Goal: Task Accomplishment & Management: Use online tool/utility

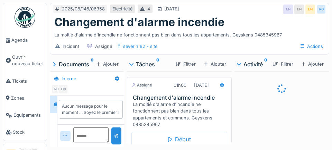
click at [182, 135] on div "Début" at bounding box center [180, 139] width 96 height 15
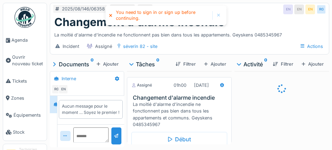
click at [190, 132] on div "Début" at bounding box center [180, 139] width 96 height 15
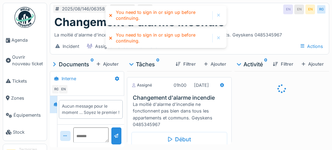
click at [24, 43] on span "Agenda" at bounding box center [27, 40] width 33 height 7
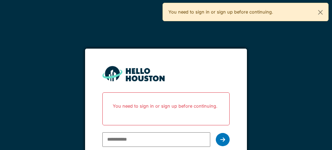
click at [153, 139] on input "email" at bounding box center [157, 139] width 108 height 15
type input "**********"
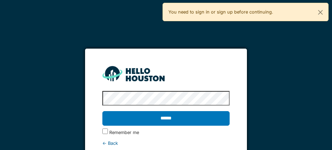
click at [169, 118] on input "******" at bounding box center [166, 118] width 127 height 15
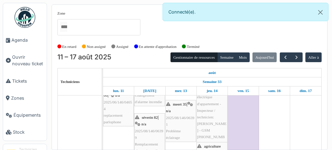
scroll to position [226, 0]
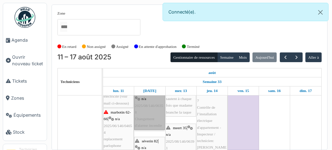
click at [152, 130] on link "séverin 82 | n/a 2025/08/146/06358 Changement d'alarme incendie" at bounding box center [149, 109] width 31 height 42
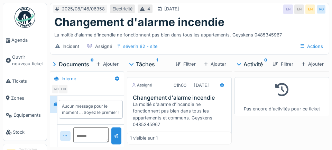
click at [188, 134] on div "Début" at bounding box center [180, 139] width 96 height 15
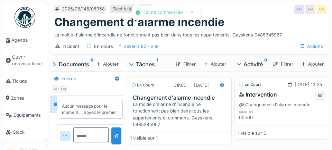
click at [224, 88] on div at bounding box center [222, 85] width 5 height 7
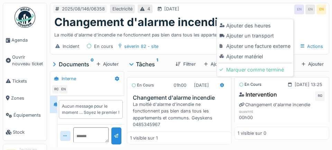
click at [260, 35] on div "Ajouter un transport" at bounding box center [256, 35] width 74 height 10
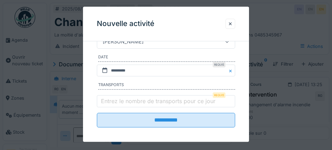
scroll to position [128, 0]
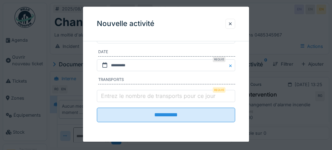
click at [109, 99] on label "Entrez le nombre de transports pour ce jour" at bounding box center [158, 95] width 117 height 8
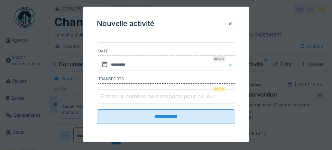
click at [109, 99] on input "Entrez le nombre de transports pour ce jour" at bounding box center [166, 96] width 139 height 15
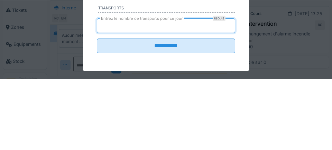
type input "*"
click at [97, 109] on input "**********" at bounding box center [166, 116] width 139 height 15
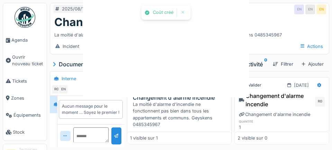
scroll to position [0, 0]
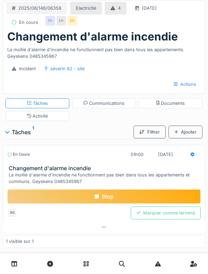
click at [96, 107] on div "Communications" at bounding box center [103, 103] width 41 height 7
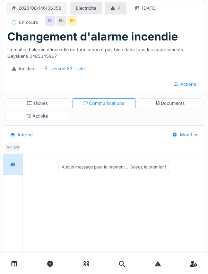
click at [79, 93] on div "Incident séverin 82 - site Actions" at bounding box center [104, 77] width 202 height 34
click at [82, 91] on div "Actions" at bounding box center [104, 84] width 196 height 13
click at [53, 91] on div "Actions" at bounding box center [104, 84] width 196 height 13
click at [53, 72] on div "séverin 82 - site" at bounding box center [67, 68] width 34 height 7
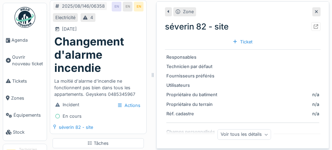
click at [6, 34] on link "Agenda" at bounding box center [25, 40] width 44 height 17
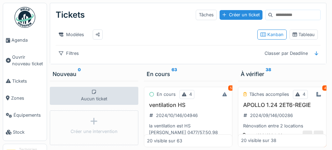
click at [24, 39] on span "Agenda" at bounding box center [27, 40] width 33 height 7
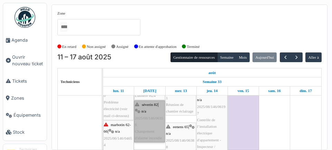
click at [156, 131] on link "séverin 82 | n/a 2025/08/146/06358 Changement d'alarme incendie" at bounding box center [149, 121] width 31 height 42
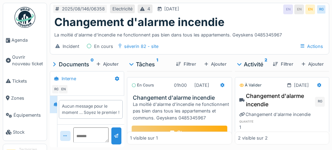
click at [24, 44] on link "Agenda" at bounding box center [25, 40] width 44 height 17
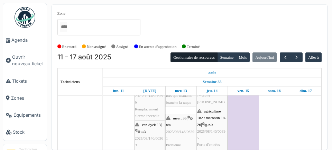
scroll to position [249, 0]
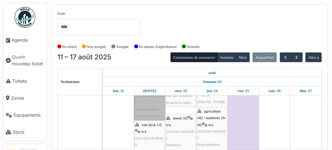
click at [156, 113] on link "séverin 82 | n/a 2025/08/146/06399 Remplacement alarme incendie" at bounding box center [149, 99] width 31 height 42
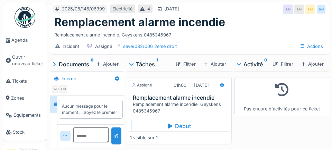
click at [190, 127] on div "Début" at bounding box center [180, 125] width 96 height 15
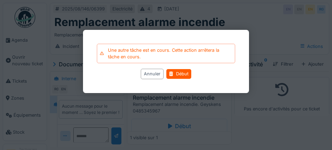
click at [184, 73] on div "Début" at bounding box center [179, 73] width 25 height 9
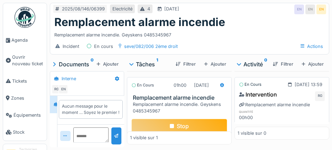
click at [225, 86] on div at bounding box center [222, 85] width 11 height 10
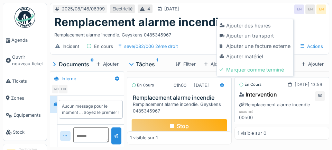
click at [266, 41] on div "Ajouter un transport" at bounding box center [256, 35] width 74 height 10
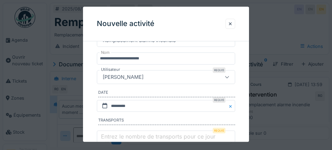
scroll to position [130, 0]
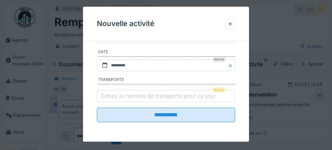
click at [116, 96] on label "Entrez le nombre de transports pour ce jour" at bounding box center [158, 95] width 117 height 8
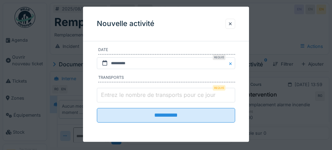
click at [116, 96] on input "Entrez le nombre de transports pour ce jour" at bounding box center [166, 95] width 139 height 15
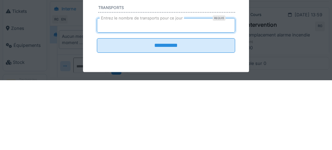
type input "*"
click at [97, 108] on input "**********" at bounding box center [166, 115] width 139 height 15
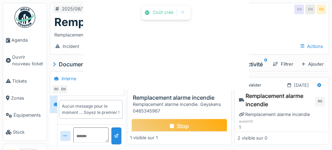
scroll to position [0, 0]
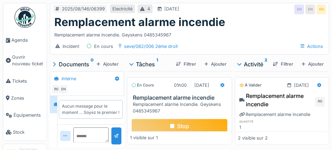
click at [22, 45] on link "Agenda" at bounding box center [25, 40] width 44 height 17
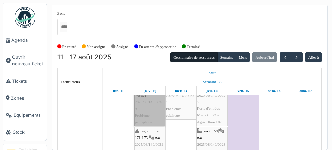
click at [155, 116] on link "van dyck 13 | n/a 2025/08/146/06369 Problème parlophone" at bounding box center [149, 105] width 31 height 42
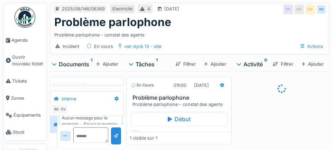
scroll to position [2, 0]
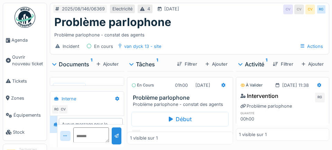
click at [190, 124] on div "Début" at bounding box center [180, 119] width 97 height 15
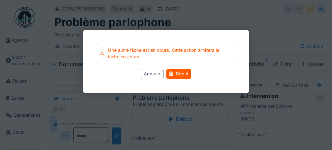
click at [189, 74] on div "Début" at bounding box center [179, 73] width 25 height 9
click at [184, 76] on div "Début" at bounding box center [179, 73] width 25 height 9
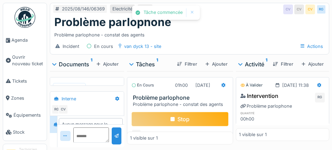
click at [225, 87] on div at bounding box center [224, 85] width 5 height 7
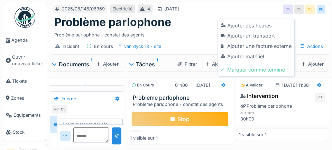
click at [266, 37] on div "Ajouter un transport" at bounding box center [257, 35] width 74 height 10
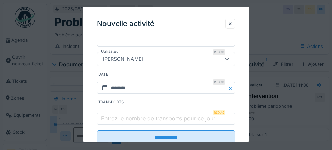
scroll to position [130, 0]
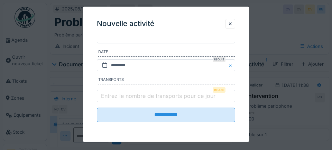
click at [121, 99] on label "Entrez le nombre de transports pour ce jour" at bounding box center [158, 95] width 117 height 8
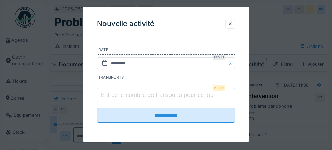
click at [121, 99] on input "Entrez le nombre de transports pour ce jour" at bounding box center [166, 95] width 139 height 15
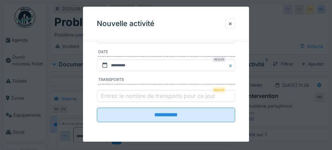
click at [108, 100] on label "Entrez le nombre de transports pour ce jour" at bounding box center [158, 95] width 117 height 8
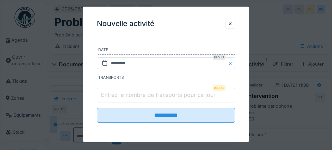
click at [108, 100] on input "Entrez le nombre de transports pour ce jour" at bounding box center [166, 95] width 139 height 15
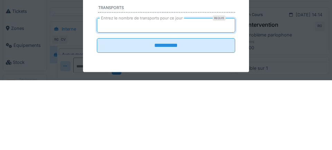
type input "*"
click at [97, 108] on input "**********" at bounding box center [166, 115] width 139 height 15
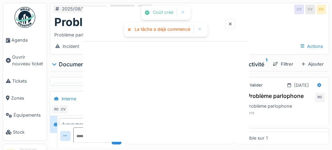
scroll to position [0, 0]
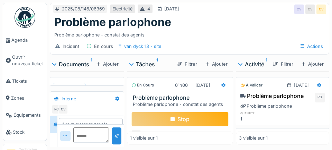
click at [73, 98] on img at bounding box center [69, 105] width 29 height 42
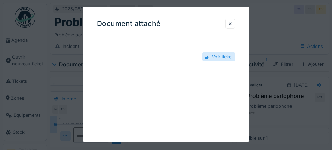
click at [228, 56] on div "Voir ticket" at bounding box center [222, 56] width 21 height 7
click at [224, 60] on div "Voir ticket" at bounding box center [222, 56] width 21 height 7
click at [223, 60] on div "Voir ticket" at bounding box center [222, 56] width 21 height 7
click at [234, 26] on div at bounding box center [231, 24] width 10 height 10
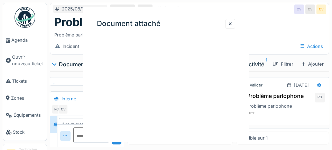
click at [232, 26] on div at bounding box center [230, 23] width 3 height 7
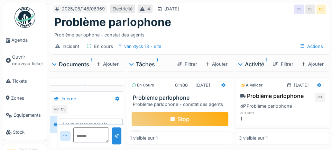
scroll to position [0, 0]
click at [324, 132] on div "[DATE] 14:14" at bounding box center [306, 135] width 38 height 9
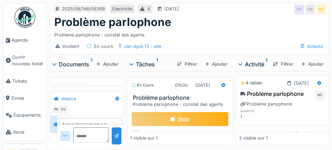
click at [331, 15] on div "2025/08/146/06369 Electricité 4 [DATE] CV CV CV Problème parlophone Problème pa…" at bounding box center [189, 75] width 285 height 150
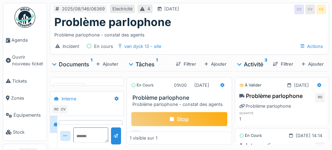
scroll to position [8, 0]
